Goal: Task Accomplishment & Management: Use online tool/utility

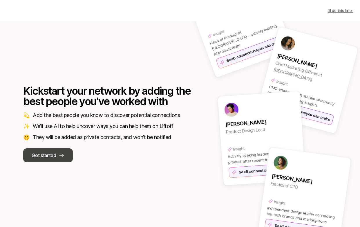
click at [46, 156] on p "Get started" at bounding box center [44, 156] width 24 height 8
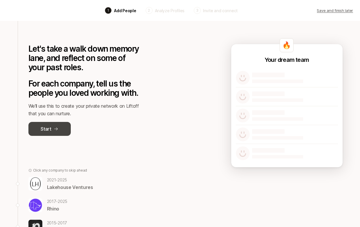
click at [54, 132] on button "Start" at bounding box center [49, 129] width 42 height 14
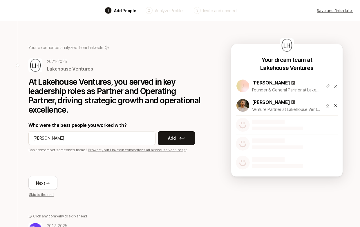
type input "[PERSON_NAME]"
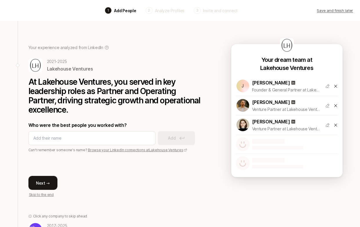
click at [43, 185] on button "Next →" at bounding box center [42, 183] width 29 height 14
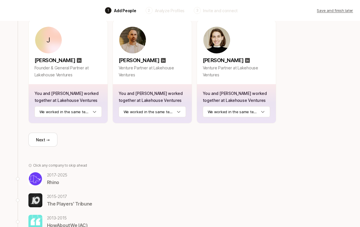
scroll to position [85, 0]
click at [44, 138] on button "Next →" at bounding box center [42, 139] width 29 height 14
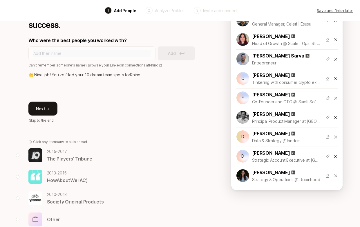
click at [45, 104] on button "Next →" at bounding box center [42, 109] width 29 height 14
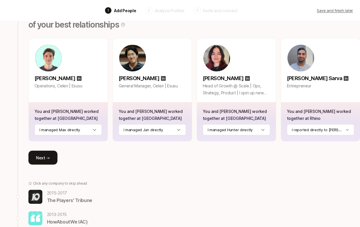
scroll to position [68, 0]
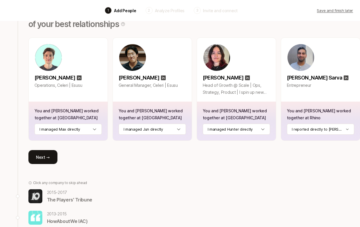
click at [41, 154] on button "Next →" at bounding box center [42, 157] width 29 height 14
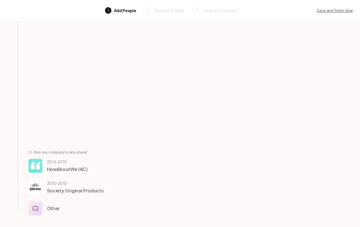
scroll to position [64, 0]
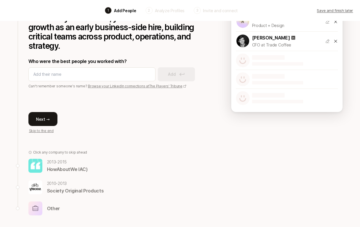
click at [46, 117] on button "Next →" at bounding box center [42, 119] width 29 height 14
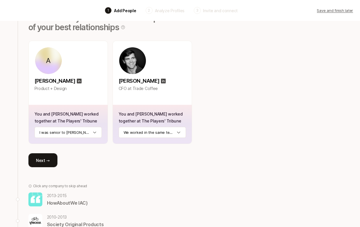
click at [49, 163] on button "Next →" at bounding box center [42, 160] width 29 height 14
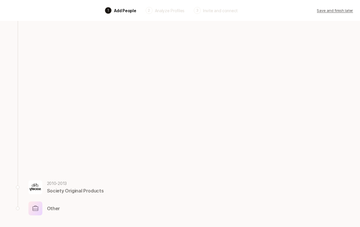
scroll to position [38, 0]
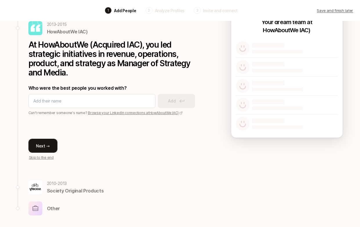
click at [49, 146] on button "Next →" at bounding box center [42, 146] width 29 height 14
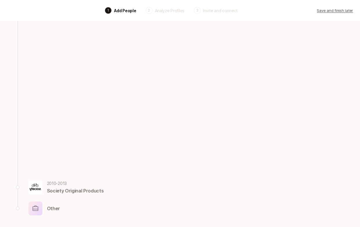
scroll to position [16, 0]
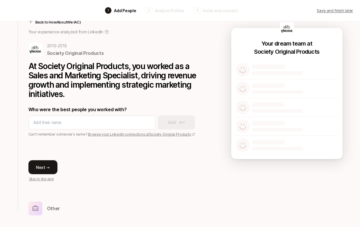
click at [46, 164] on button "Next →" at bounding box center [42, 167] width 29 height 14
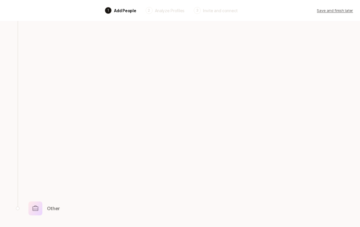
scroll to position [12, 0]
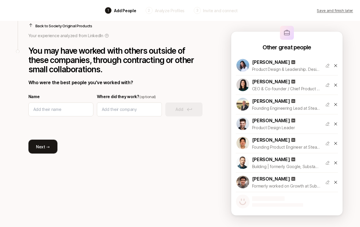
click at [48, 153] on button "Next →" at bounding box center [42, 147] width 29 height 14
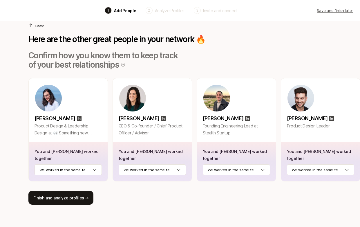
click at [53, 191] on button "Finish and analyze profiles →" at bounding box center [60, 198] width 65 height 14
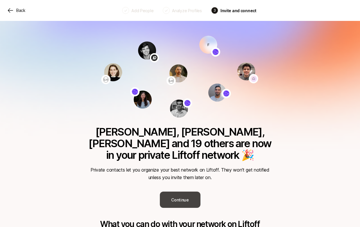
click at [180, 192] on button "Continue" at bounding box center [180, 200] width 41 height 16
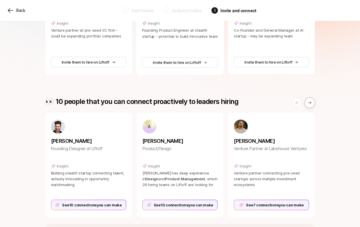
scroll to position [178, 0]
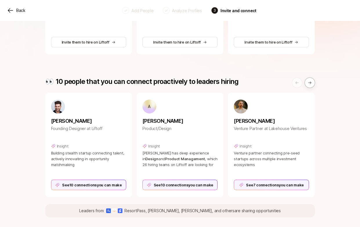
click at [109, 5] on div "Back Add People Analyze Profiles 3 Invite and connect" at bounding box center [180, 10] width 360 height 21
